Goal: Information Seeking & Learning: Learn about a topic

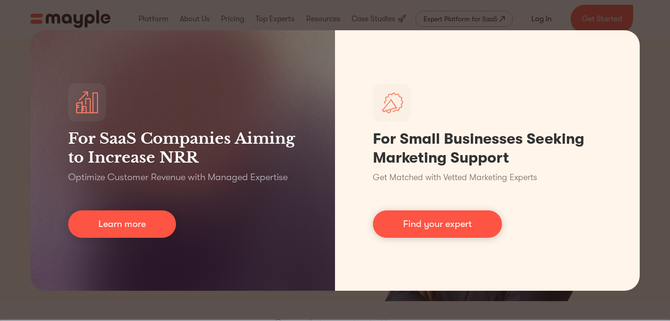
click at [271, 15] on div "For SaaS Companies Aiming to Increase NRR Optimize Customer Revenue with Manage…" at bounding box center [335, 160] width 670 height 321
click at [464, 13] on div "For SaaS Companies Aiming to Increase NRR Optimize Customer Revenue with Manage…" at bounding box center [335, 160] width 670 height 321
click at [650, 36] on div "For SaaS Companies Aiming to Increase NRR Optimize Customer Revenue with Manage…" at bounding box center [335, 160] width 670 height 321
click at [427, 297] on div "For SaaS Companies Aiming to Increase NRR Optimize Customer Revenue with Manage…" at bounding box center [335, 160] width 670 height 321
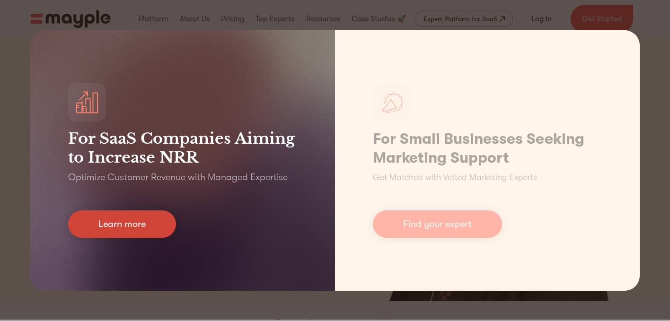
click at [152, 218] on link "Learn more" at bounding box center [122, 224] width 108 height 27
